Goal: Check status: Check status

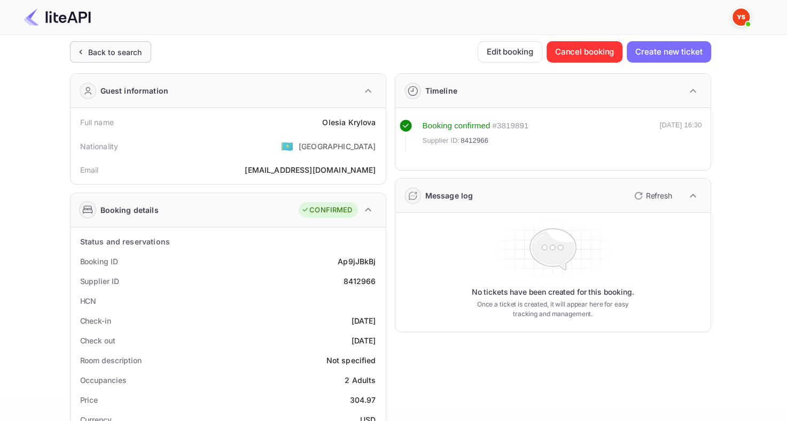
click at [111, 52] on div "Back to search" at bounding box center [115, 51] width 54 height 11
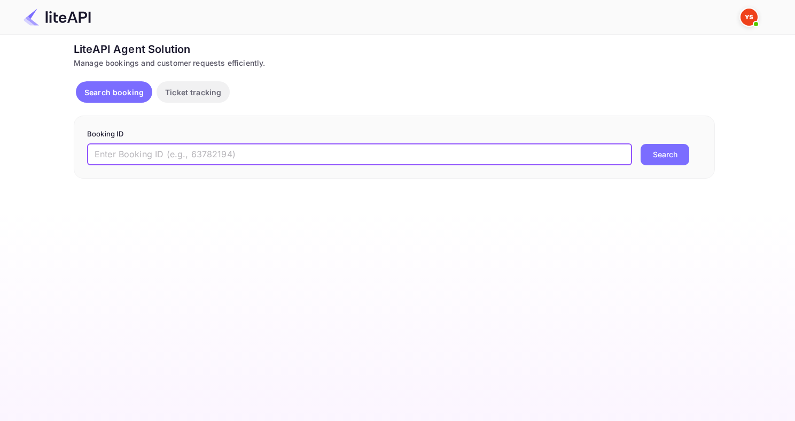
click at [435, 153] on input "text" at bounding box center [359, 154] width 545 height 21
paste input "8745726"
type input "8745726"
click at [641, 144] on button "Search" at bounding box center [665, 154] width 49 height 21
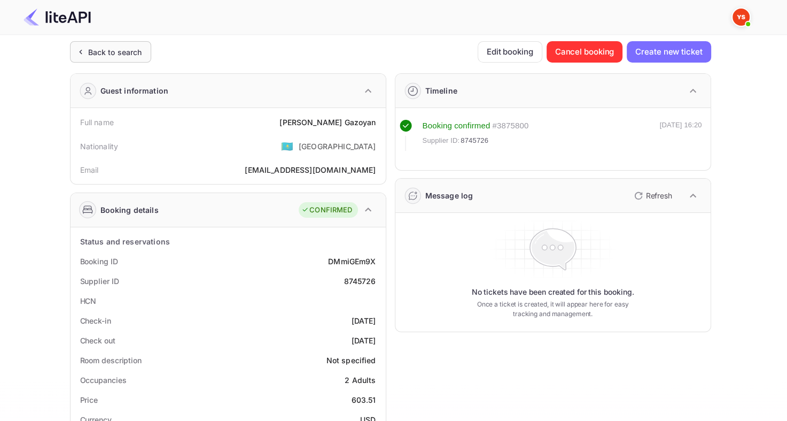
click at [116, 52] on div "Back to search" at bounding box center [115, 51] width 54 height 11
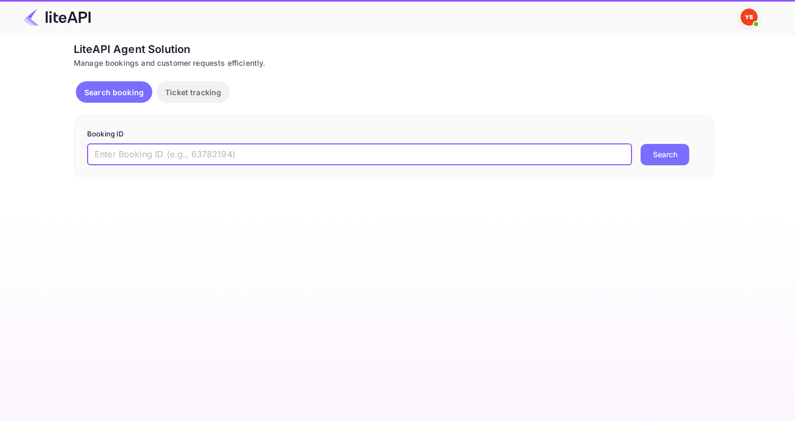
click at [224, 156] on input "text" at bounding box center [359, 154] width 545 height 21
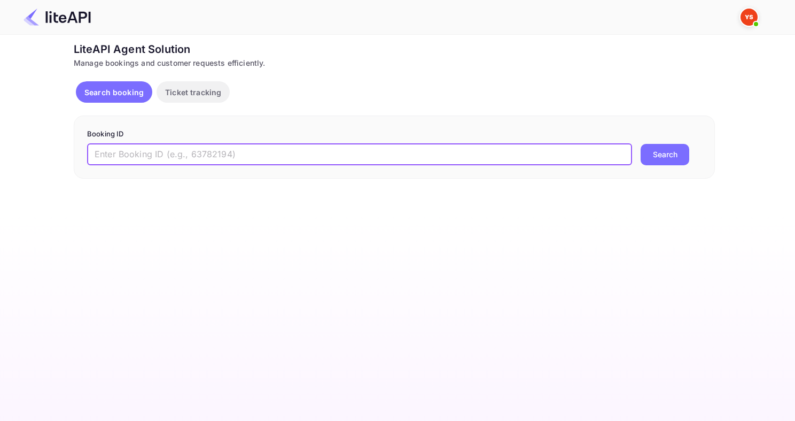
paste input "8516203"
type input "8516203"
click at [641, 144] on button "Search" at bounding box center [665, 154] width 49 height 21
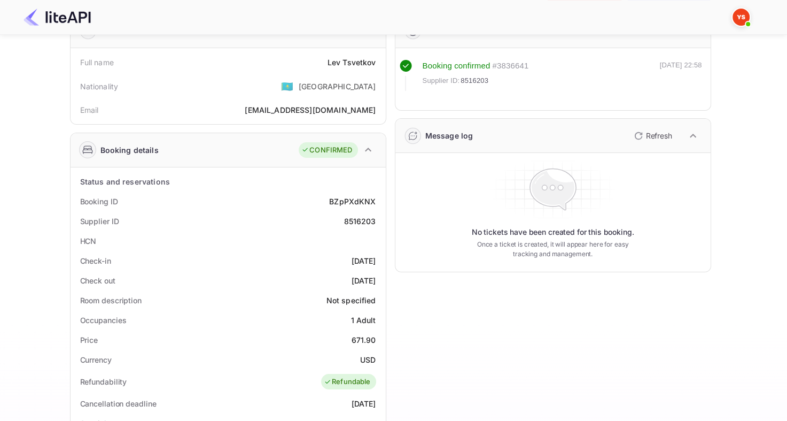
scroll to position [53, 0]
